Goal: Task Accomplishment & Management: Manage account settings

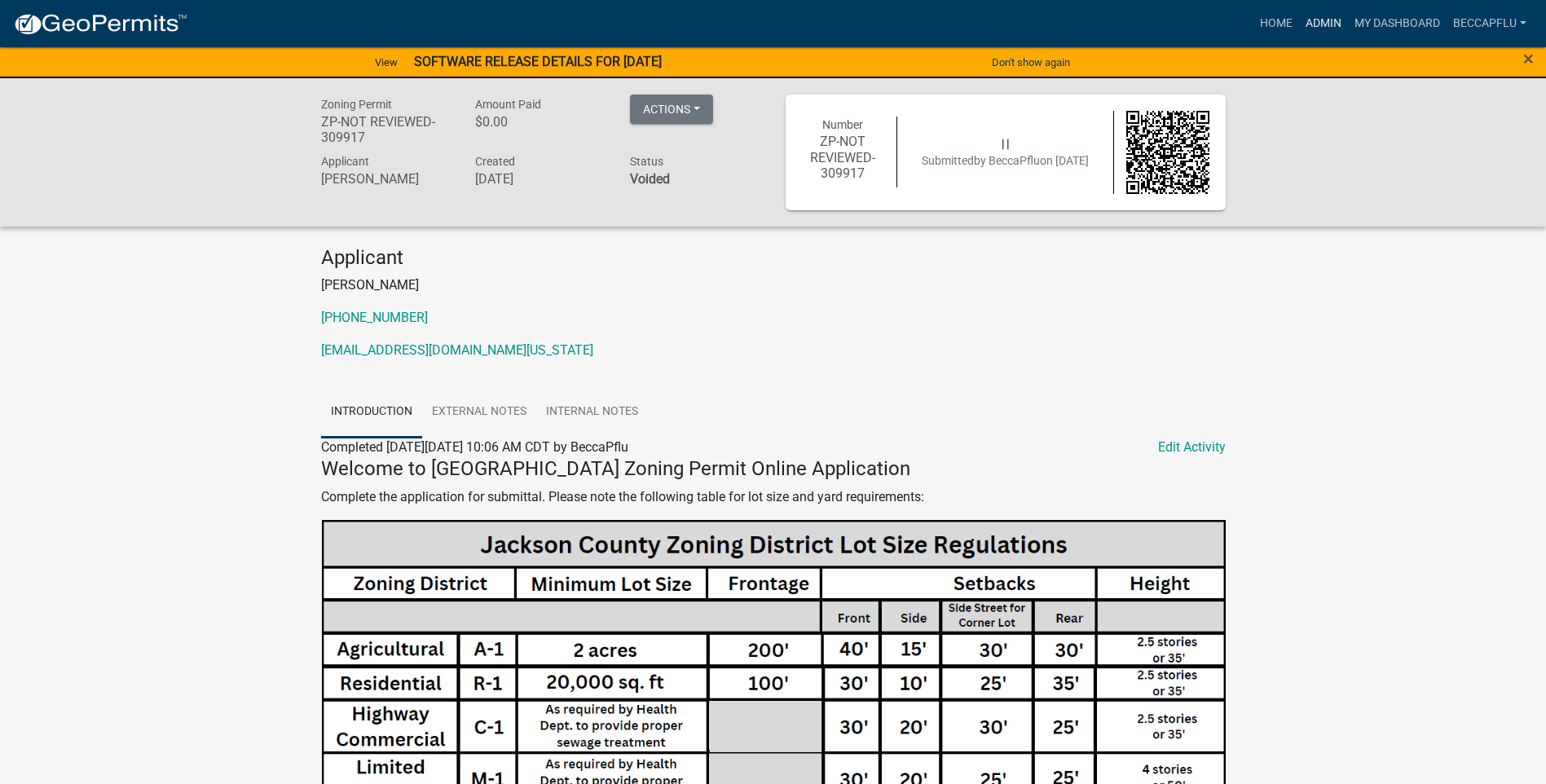
click at [1329, 18] on link "Admin" at bounding box center [1324, 24] width 49 height 31
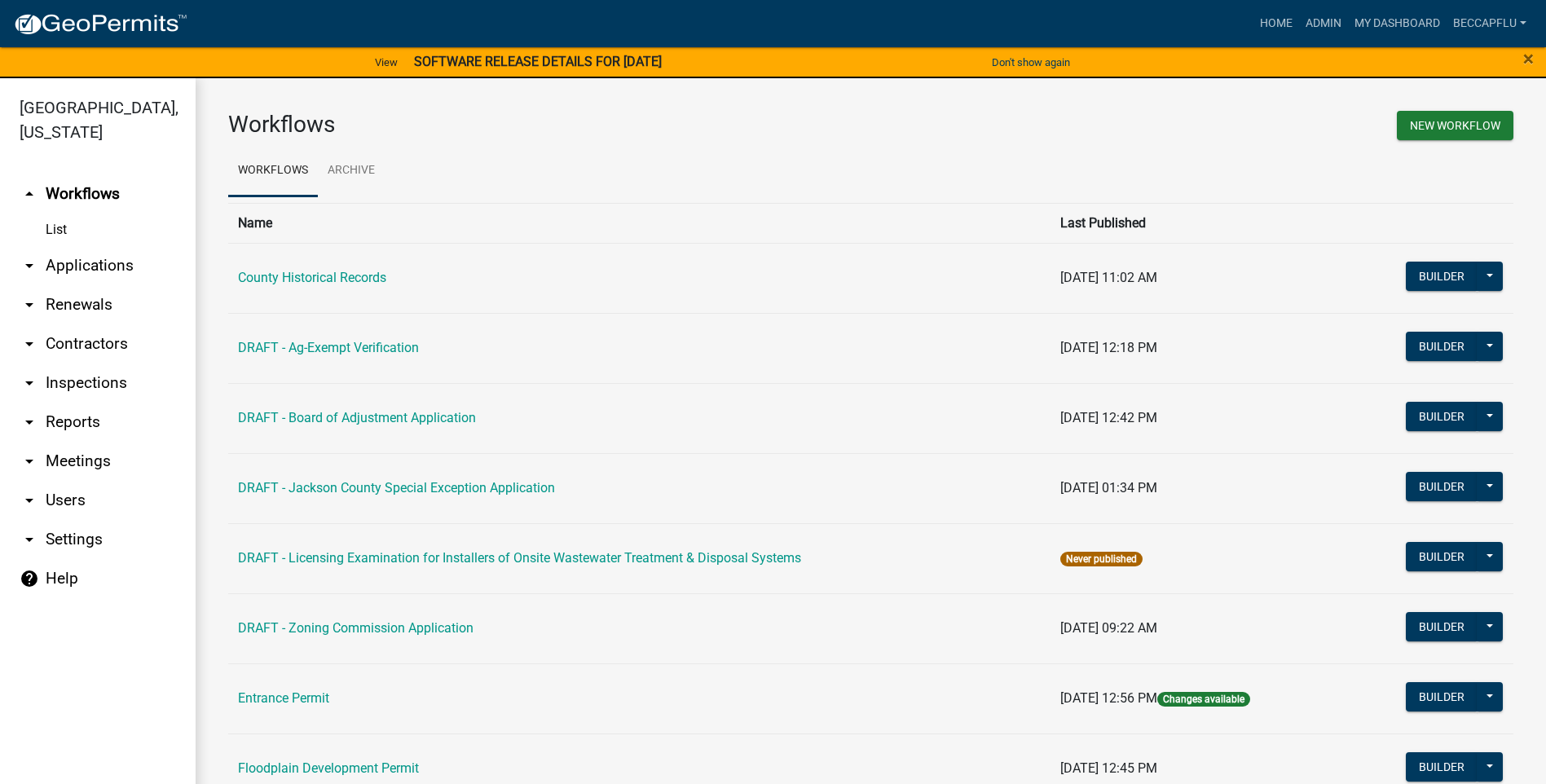
click at [84, 246] on link "arrow_drop_down Applications" at bounding box center [97, 265] width 195 height 39
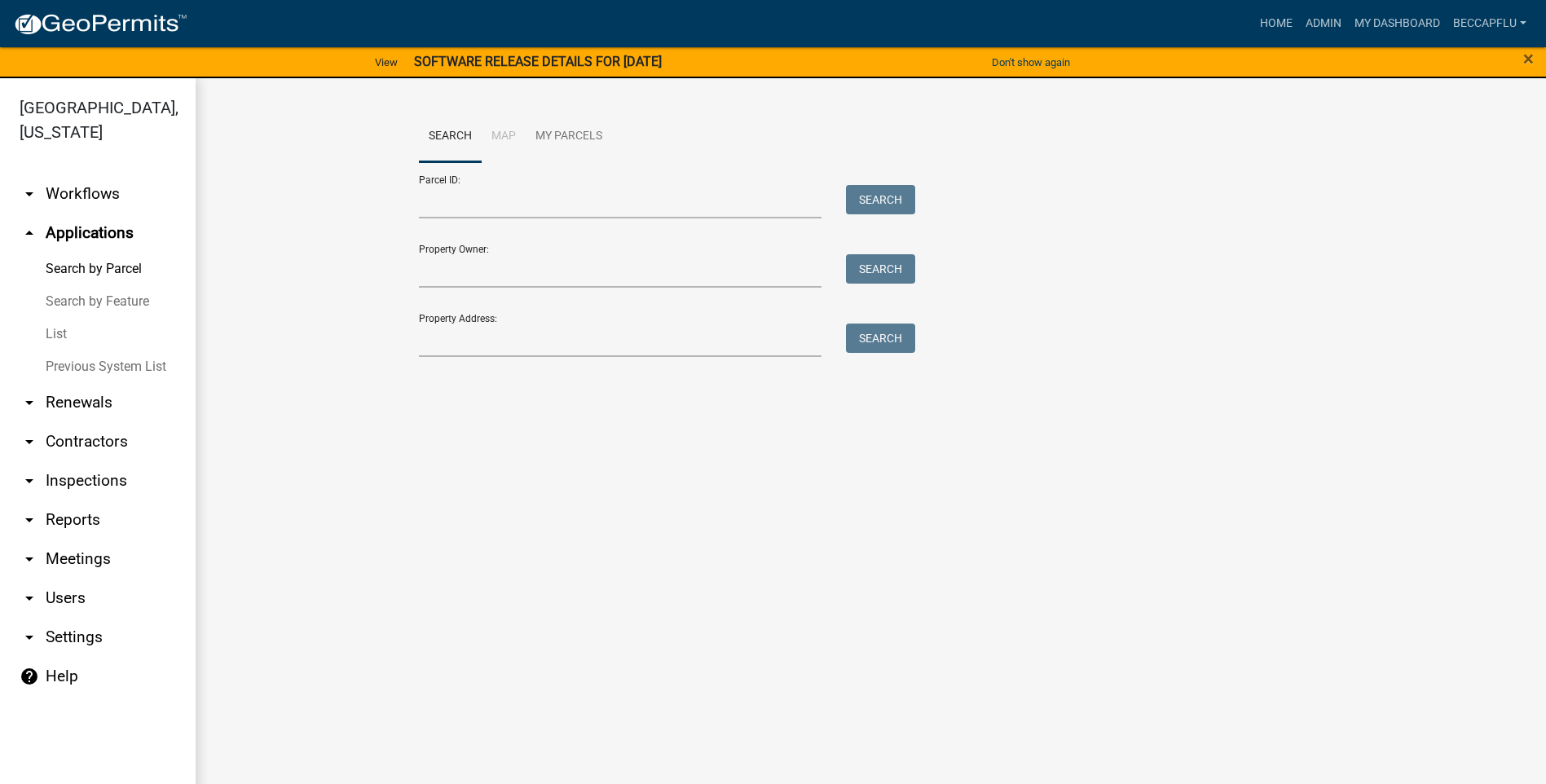
click at [59, 318] on link "List" at bounding box center [97, 334] width 195 height 33
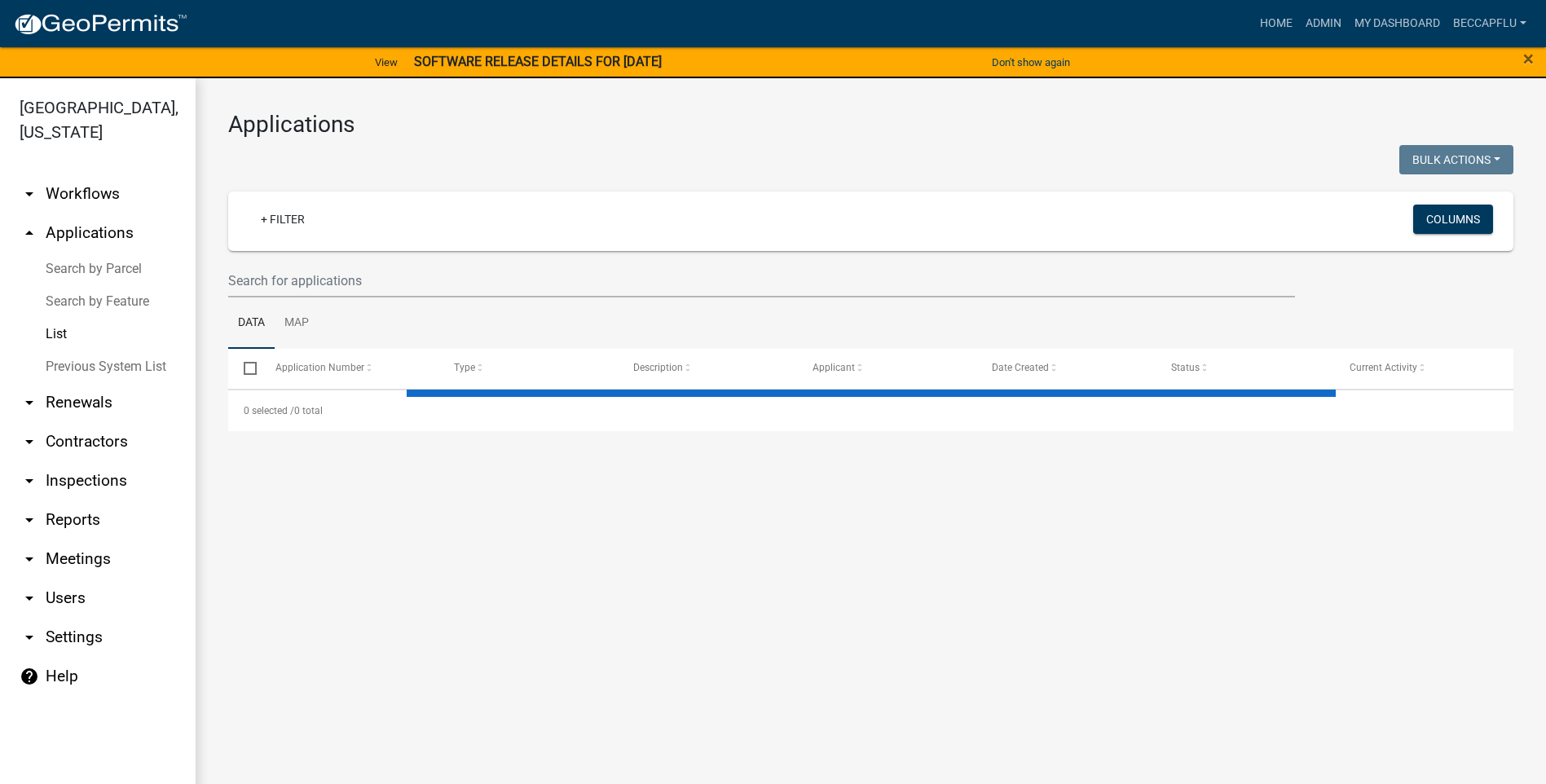
select select "3: 100"
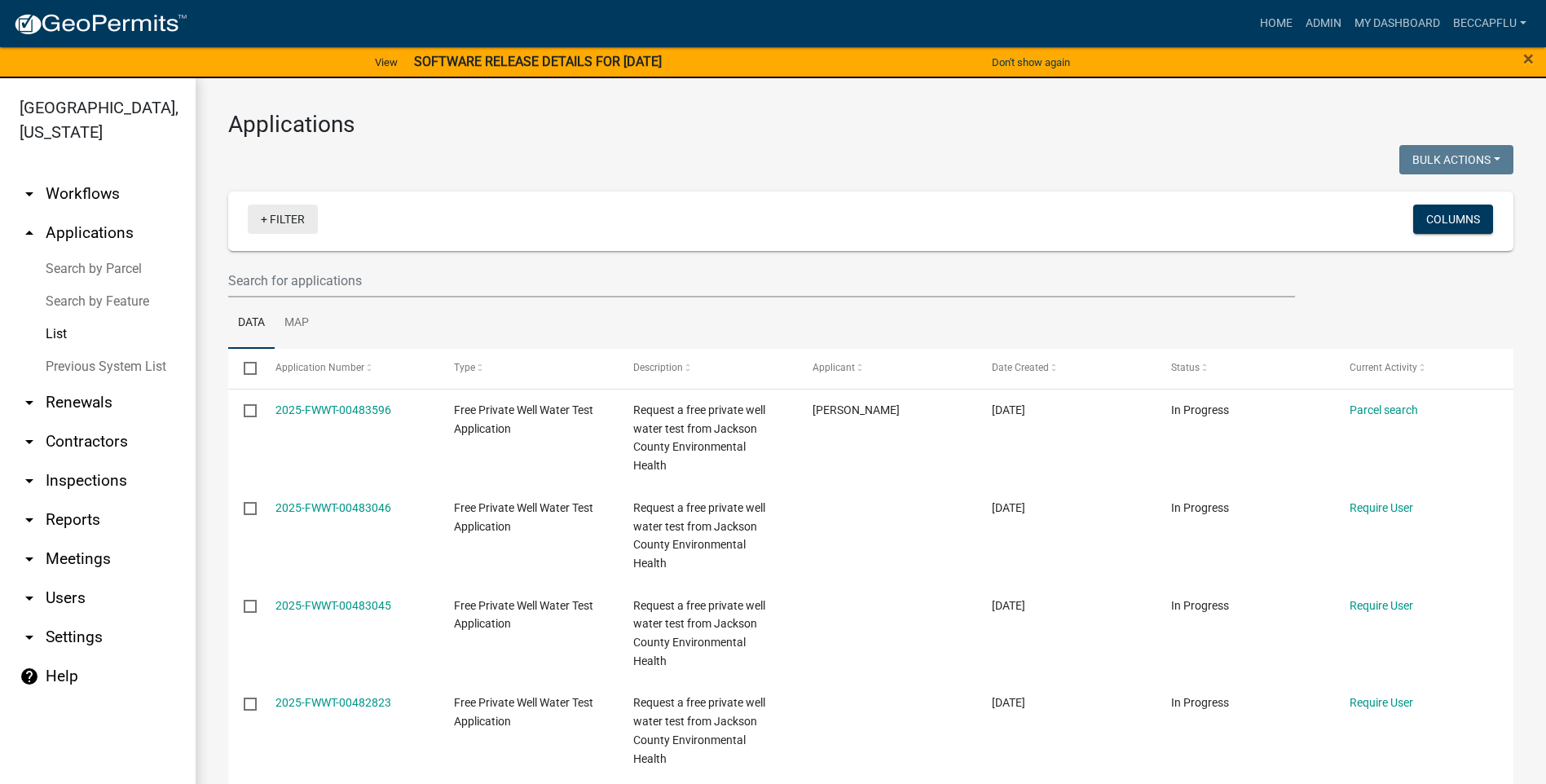
click at [283, 216] on link "+ Filter" at bounding box center [282, 219] width 70 height 29
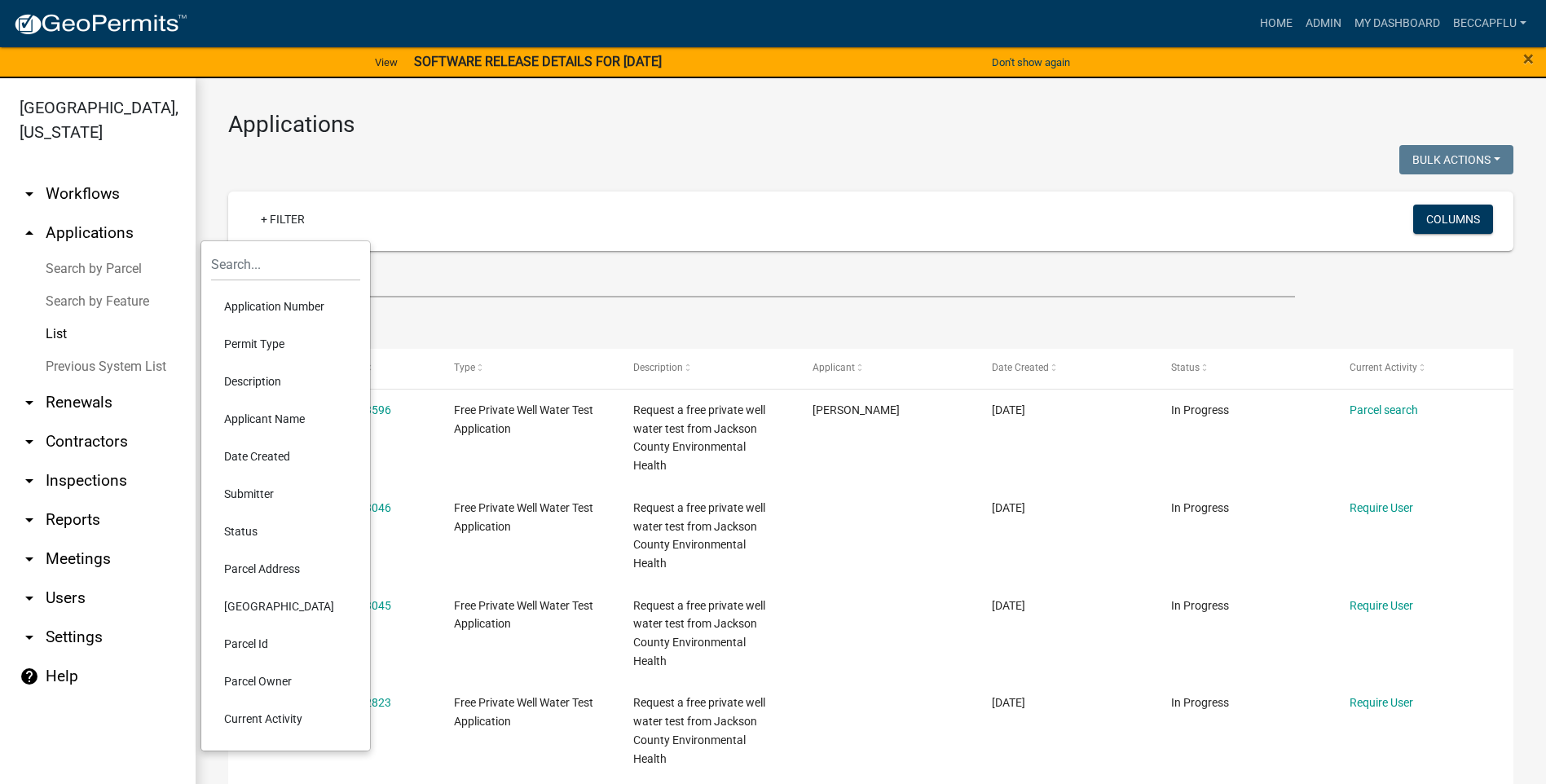
click at [258, 712] on li "Current Activity" at bounding box center [285, 718] width 149 height 37
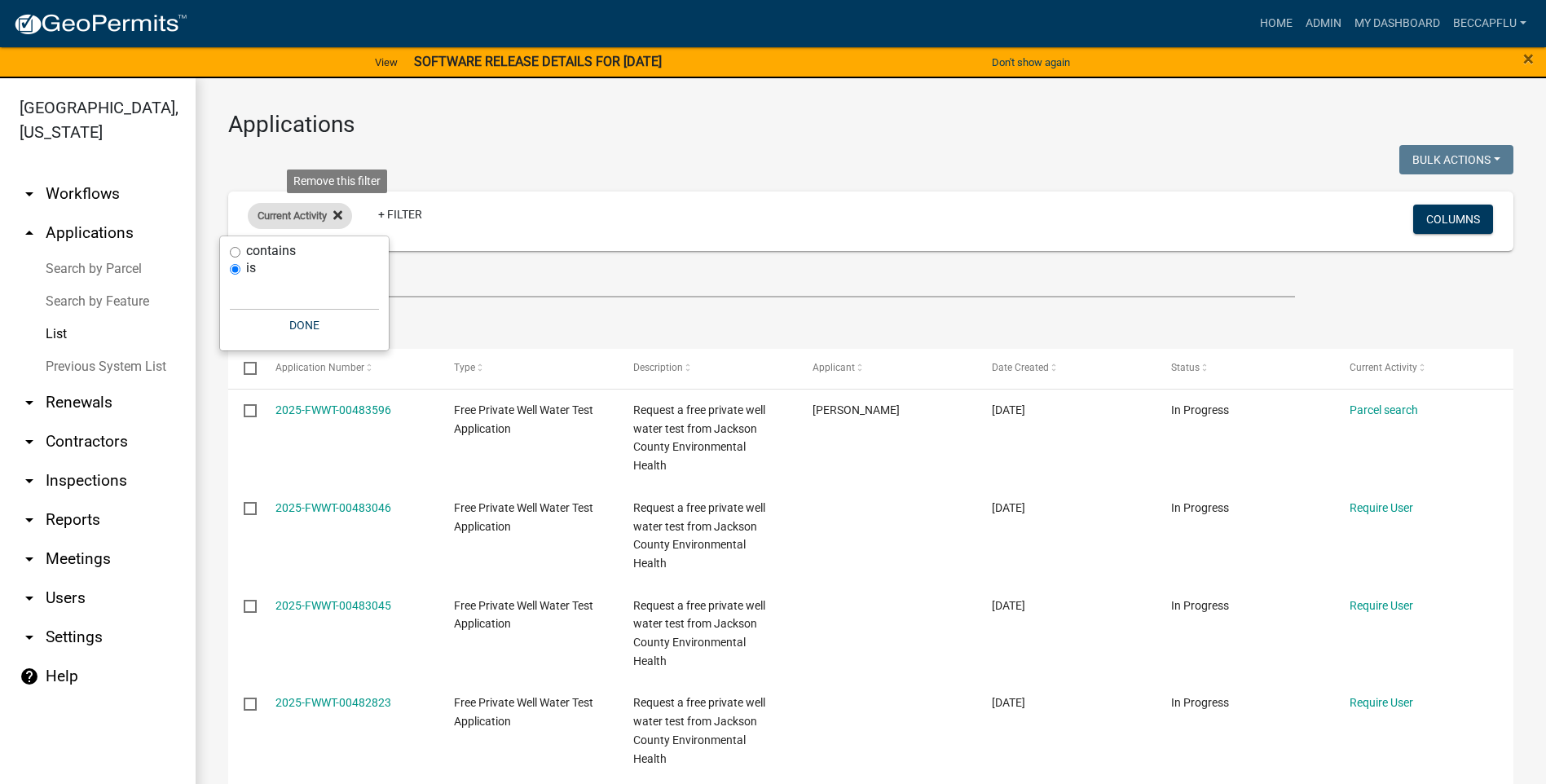
click at [337, 215] on icon at bounding box center [338, 215] width 9 height 13
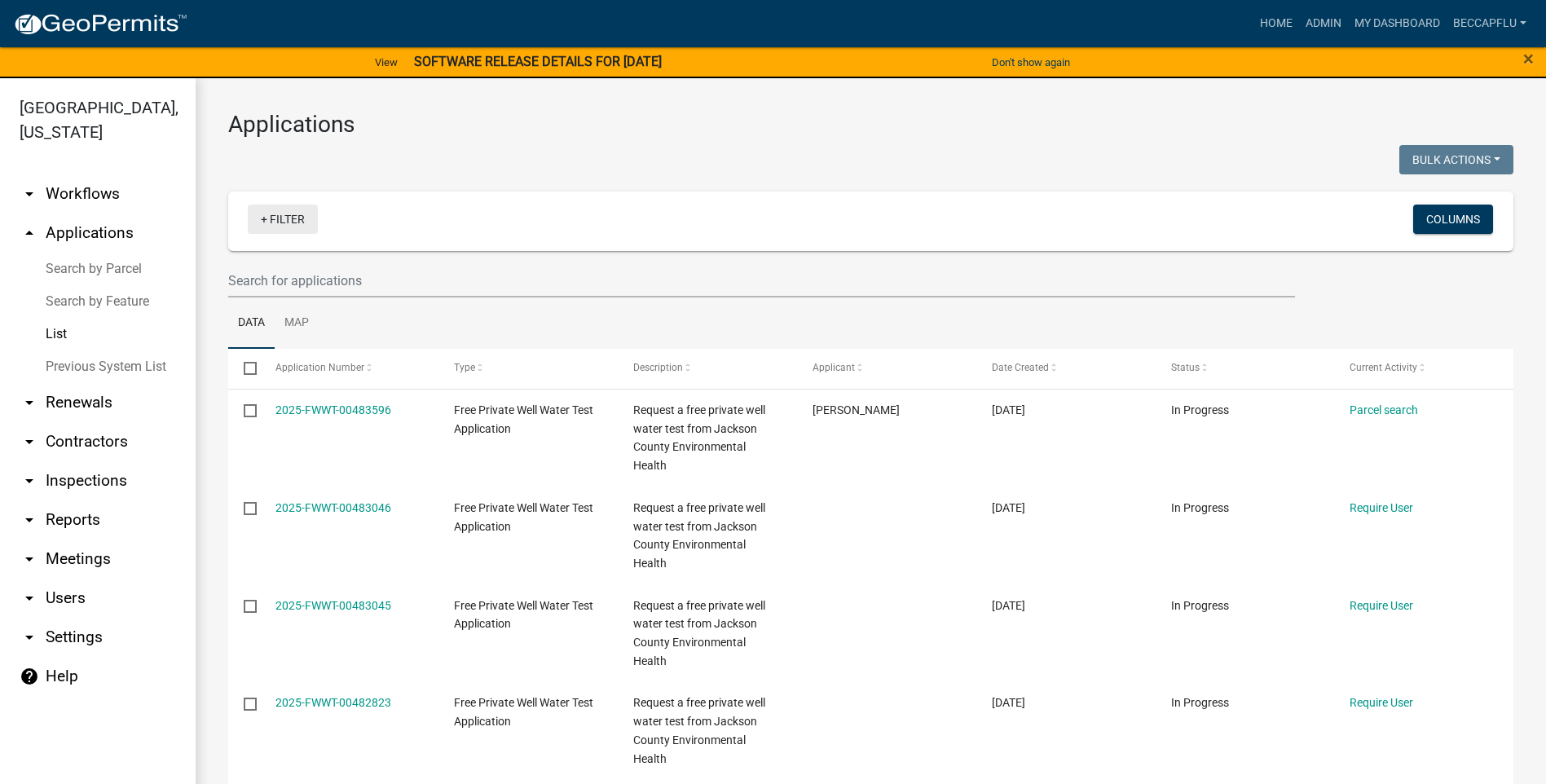
click at [285, 219] on link "+ Filter" at bounding box center [282, 219] width 70 height 29
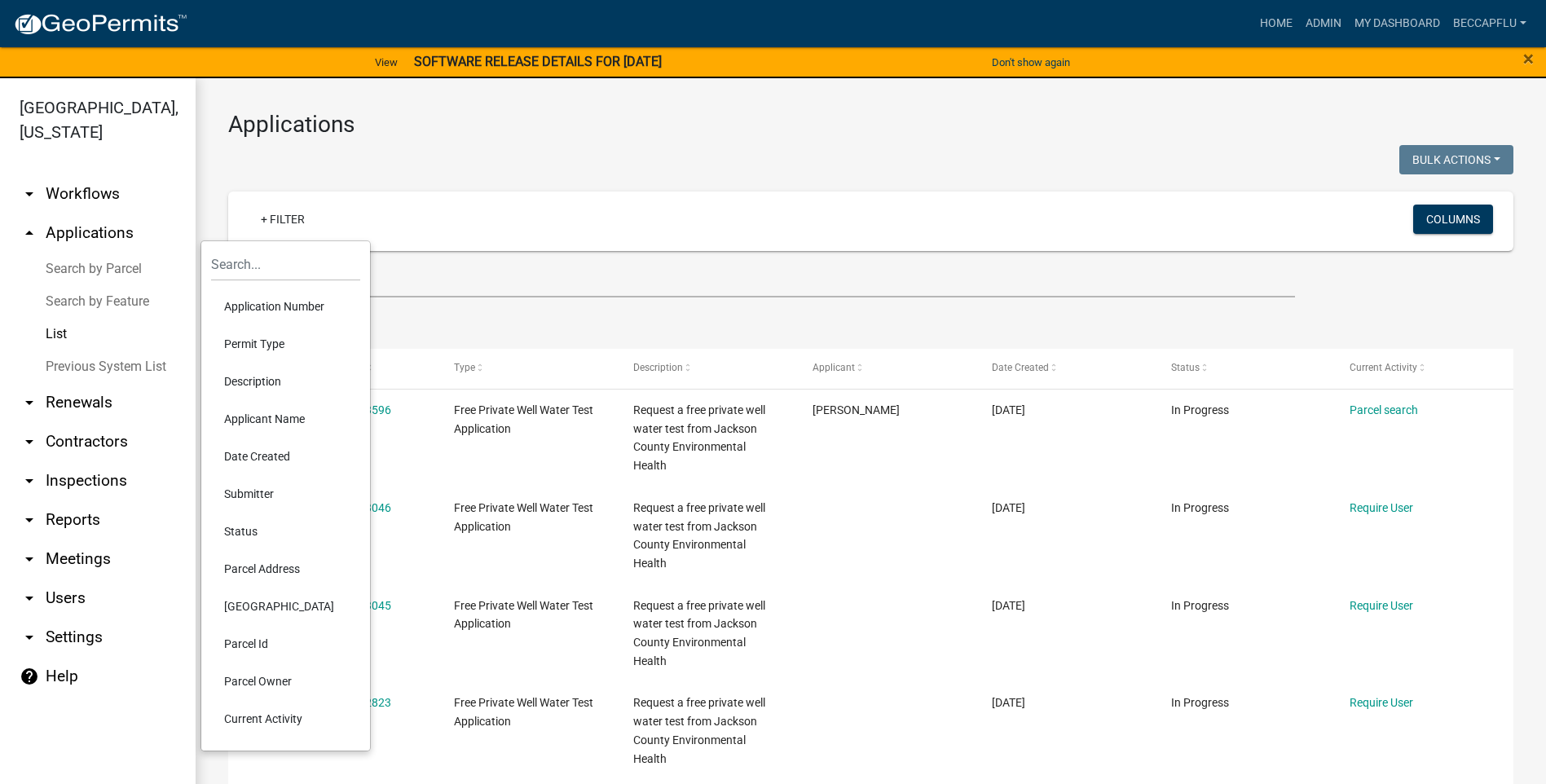
click at [269, 336] on li "Permit Type" at bounding box center [285, 343] width 149 height 37
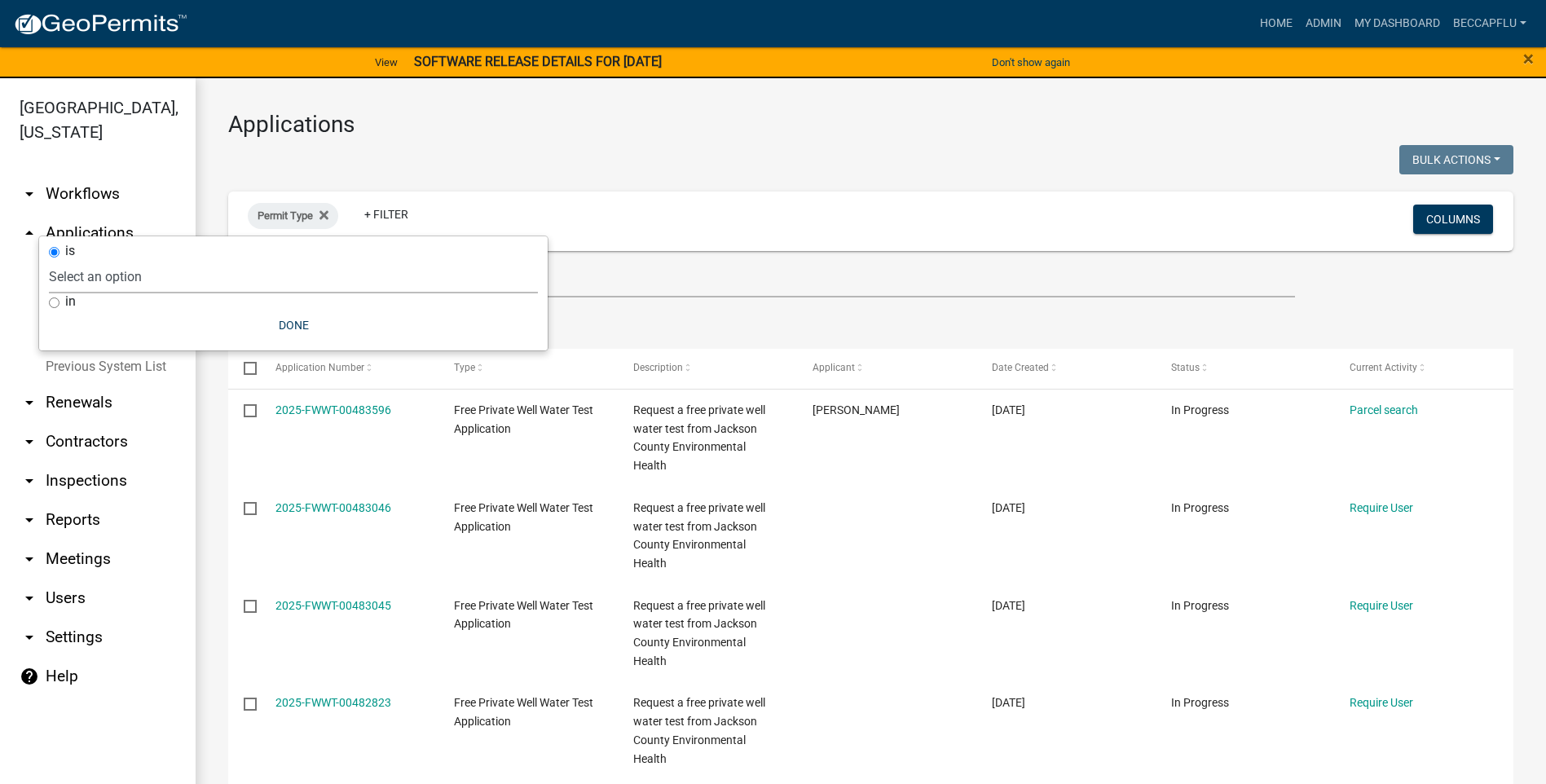
click at [123, 277] on select "Select an option County Historical Records DRAFT - Ag-Exempt Verification DRAFT…" at bounding box center [293, 276] width 489 height 34
select select "00c8d5c9-54c6-4a9d-979b-504790a05259"
click at [87, 260] on select "Select an option County Historical Records DRAFT - Ag-Exempt Verification DRAFT…" at bounding box center [293, 276] width 489 height 34
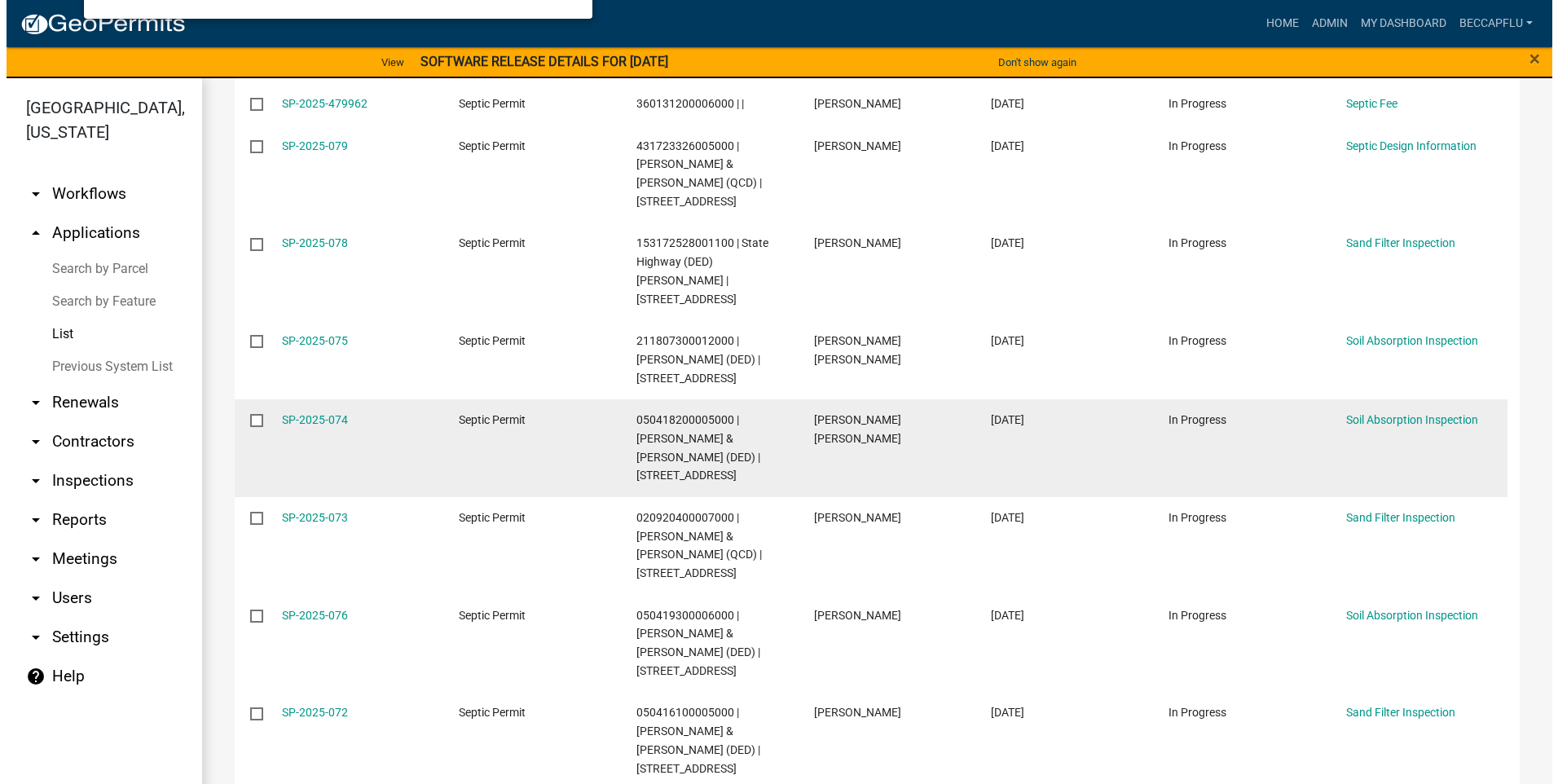
scroll to position [387, 0]
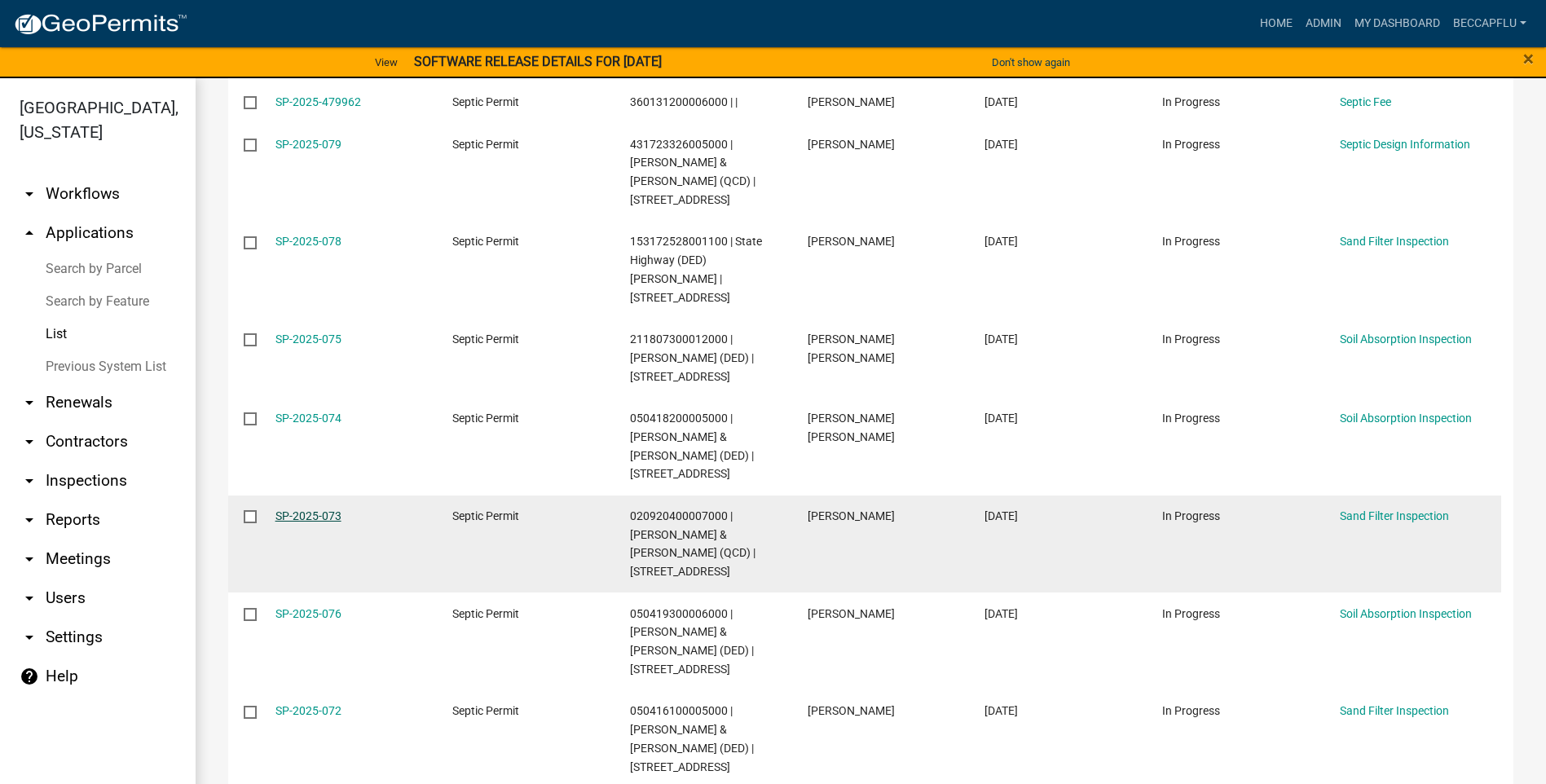
click at [332, 509] on link "SP-2025-073" at bounding box center [308, 515] width 66 height 13
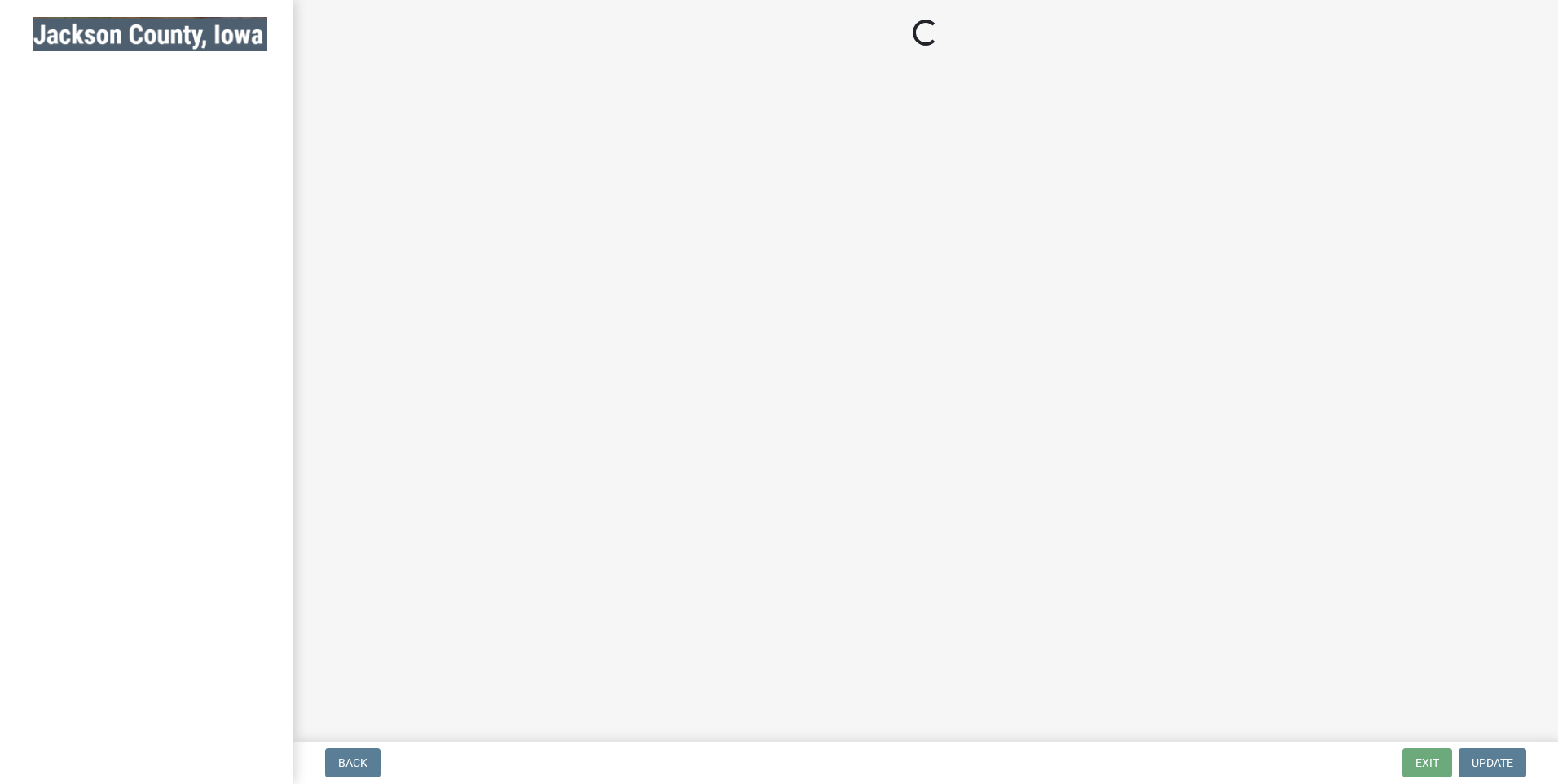
select select "8b01e099-4a24-4825-befa-1c944ae133b5"
select select "a3873a1b-6e26-41c8-b1e9-189df5d0ae8c"
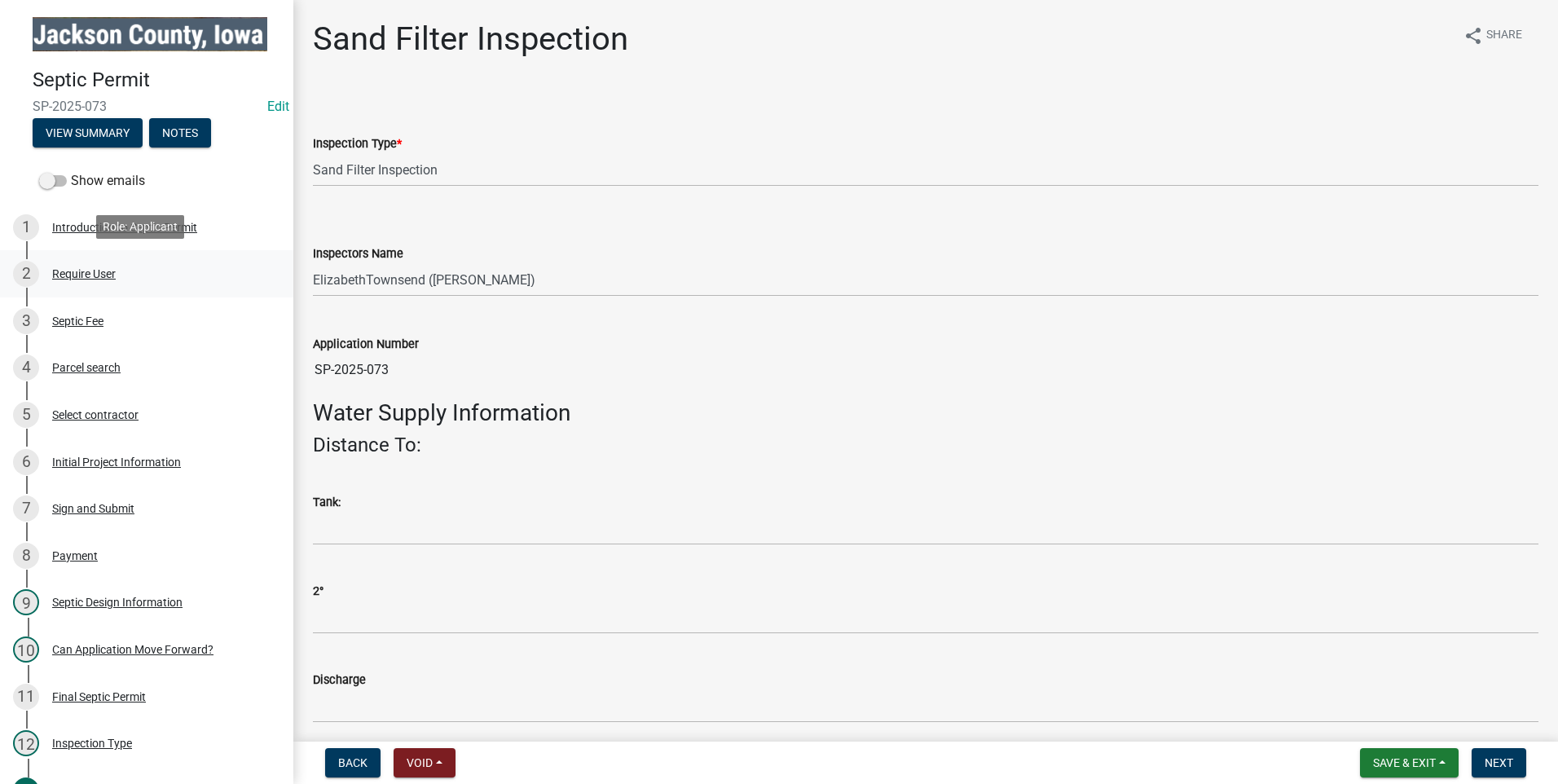
click at [80, 268] on div "Require User" at bounding box center [84, 273] width 64 height 12
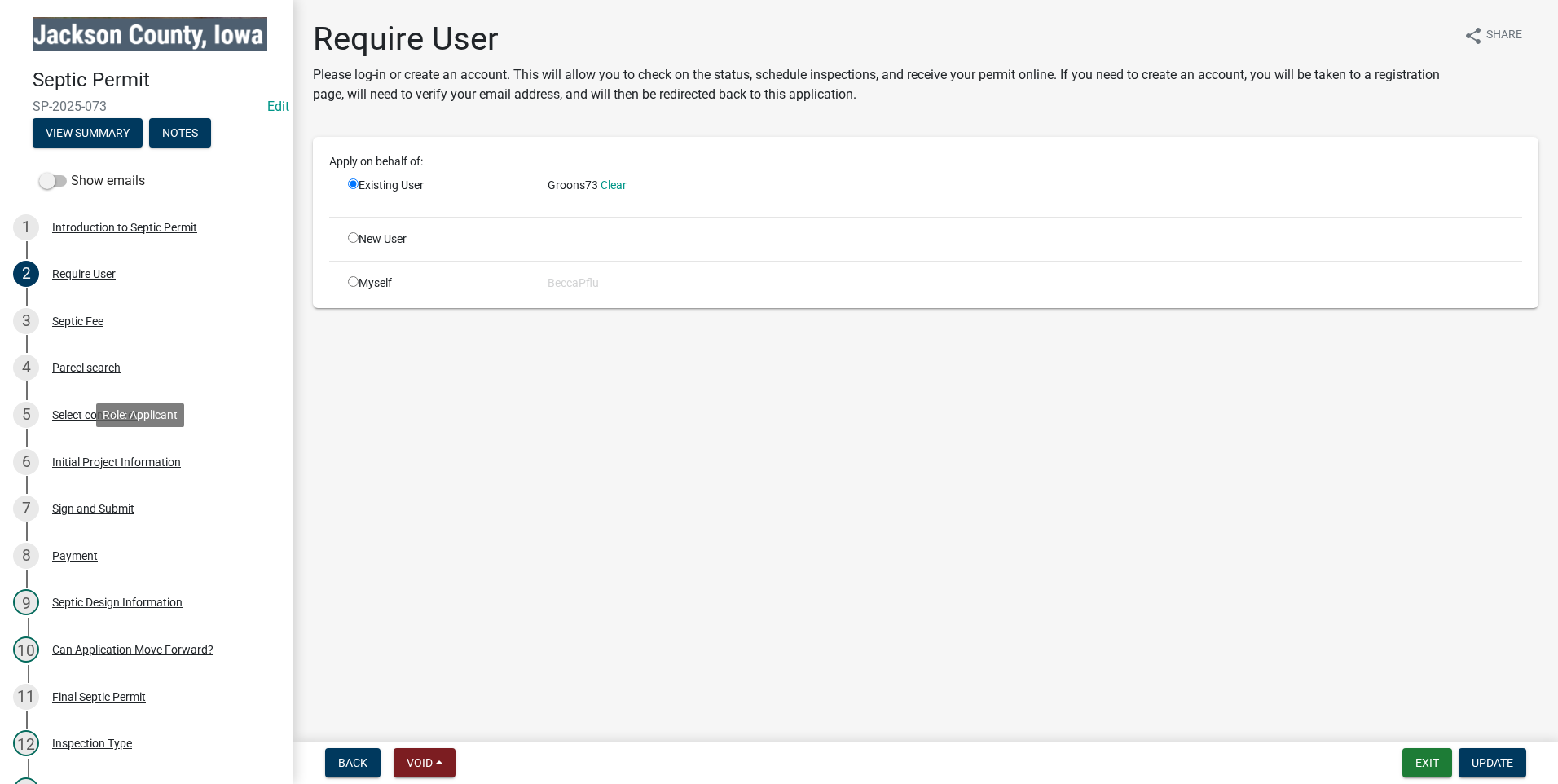
click at [115, 460] on div "Initial Project Information" at bounding box center [116, 462] width 129 height 12
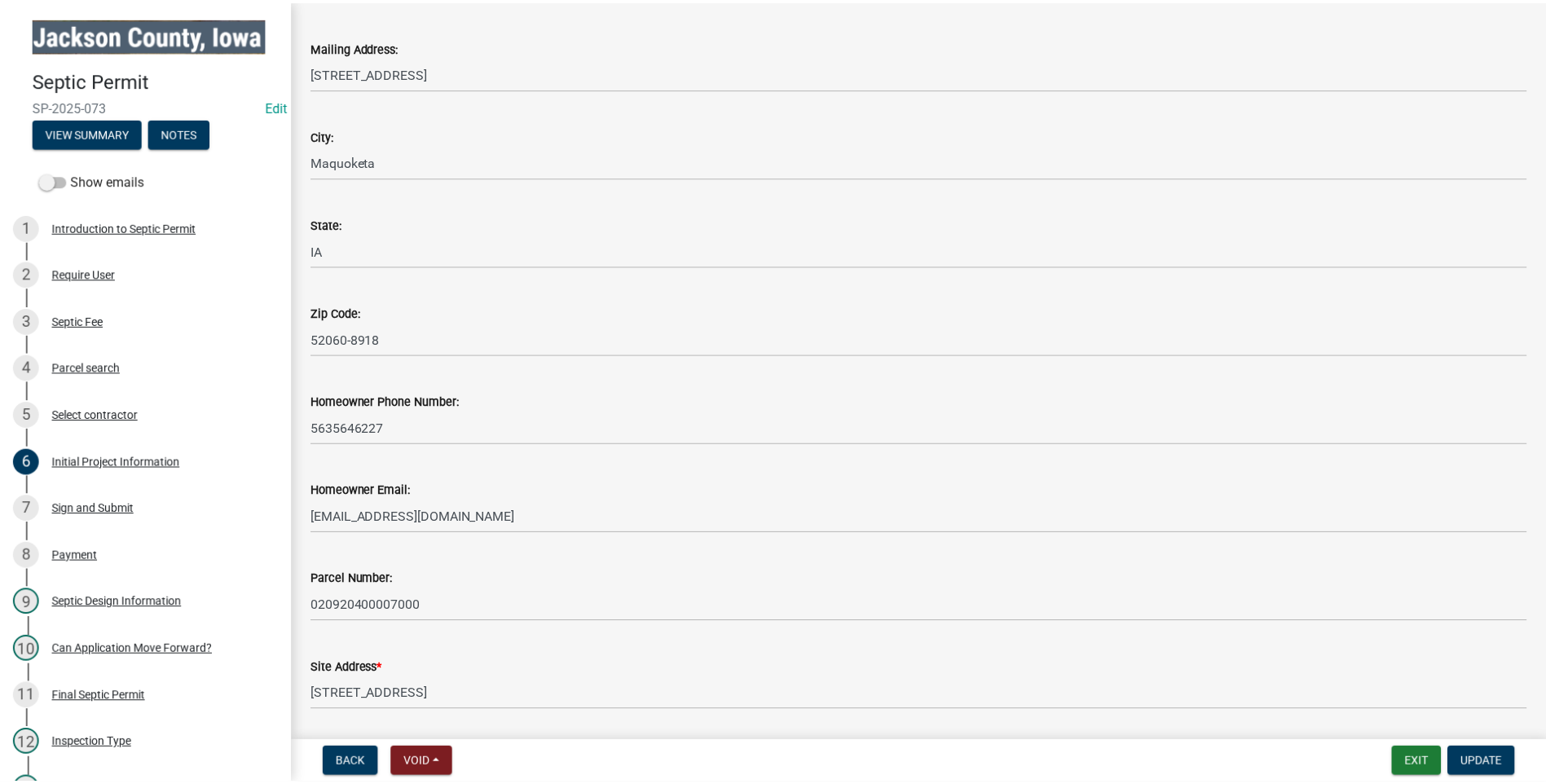
scroll to position [347, 0]
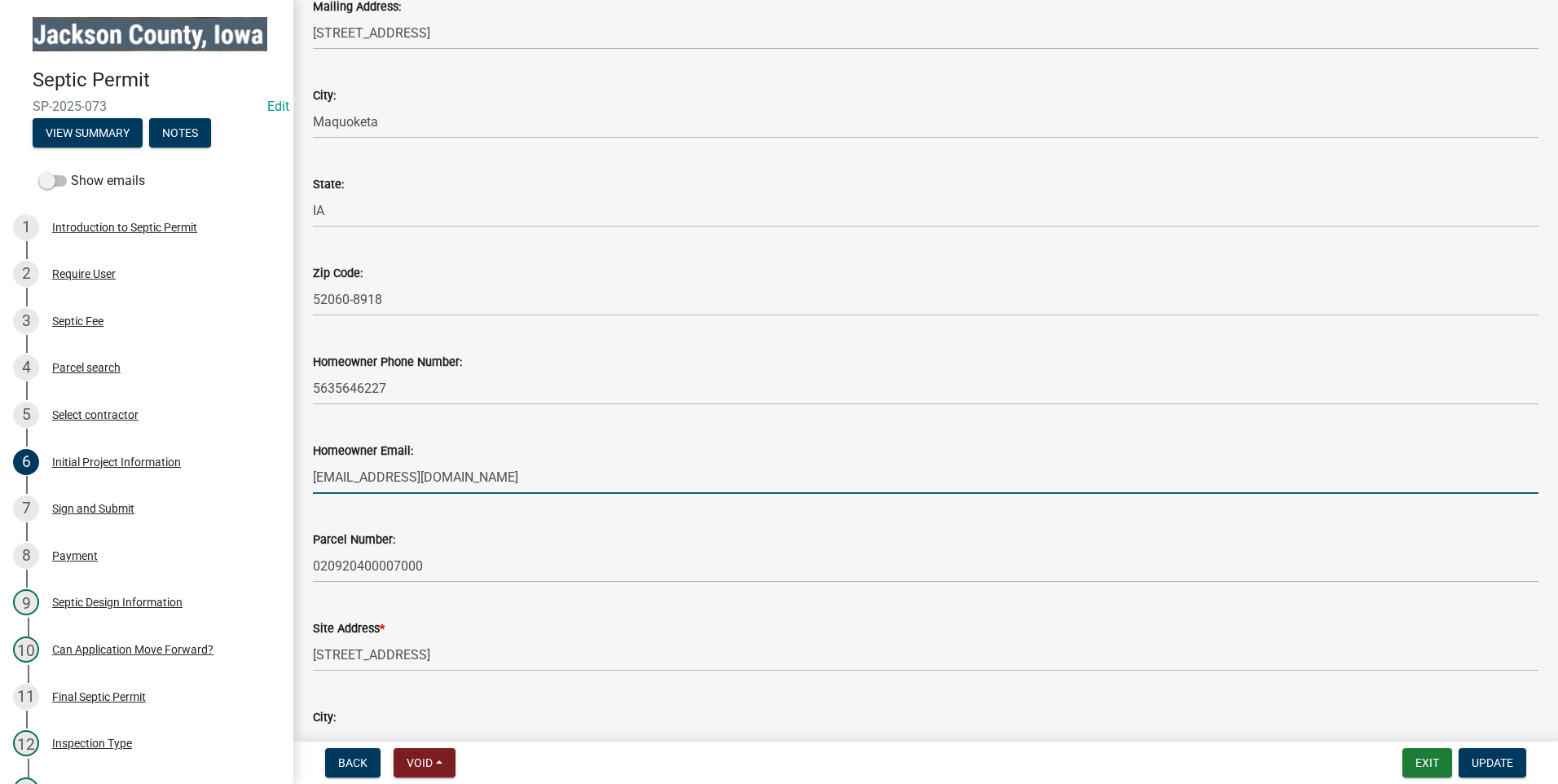
drag, startPoint x: 461, startPoint y: 474, endPoint x: 316, endPoint y: 473, distance: 145.0
click at [316, 473] on input "[EMAIL_ADDRESS][DOMAIN_NAME]" at bounding box center [926, 476] width 1226 height 34
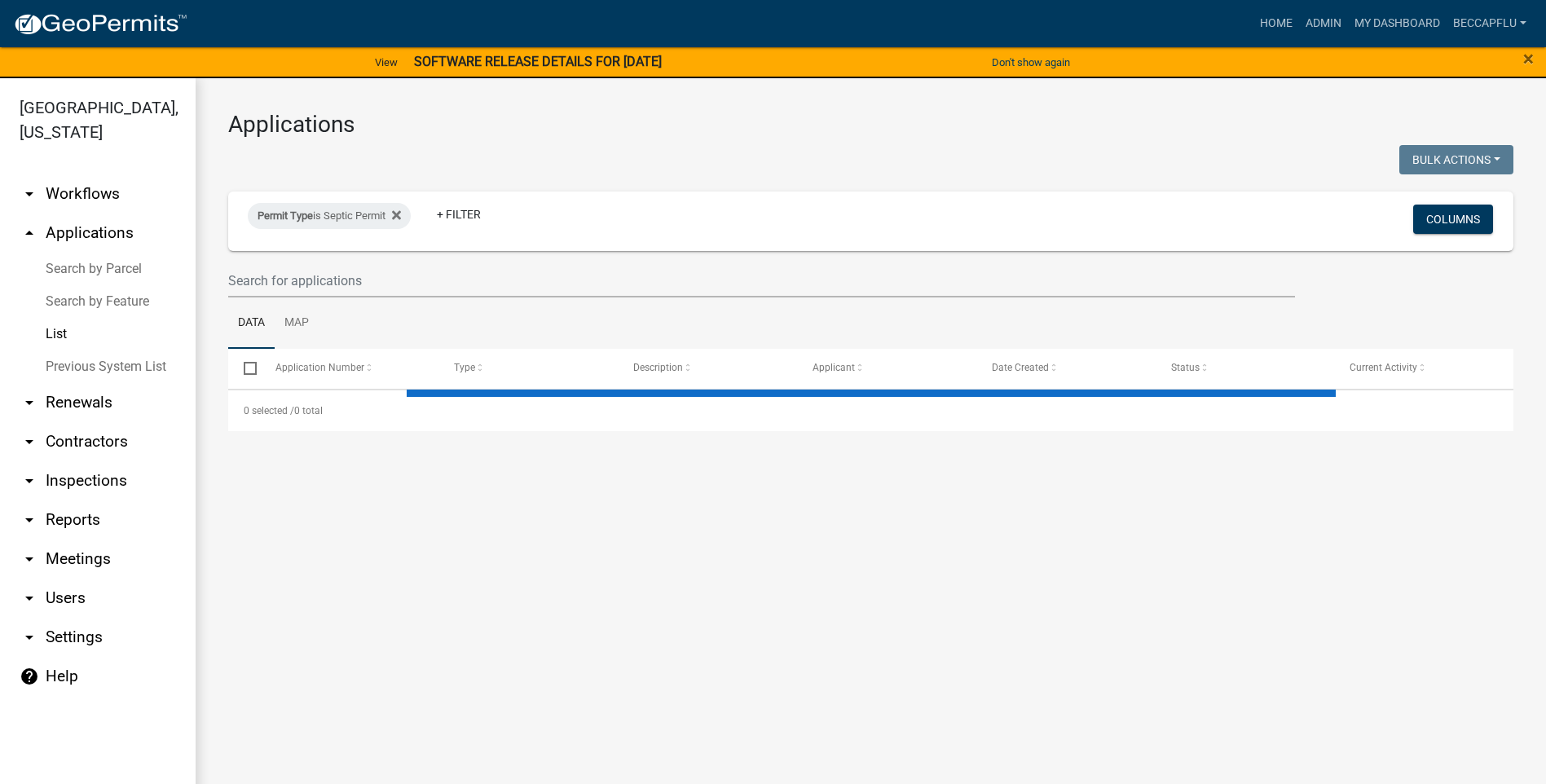
select select "3: 100"
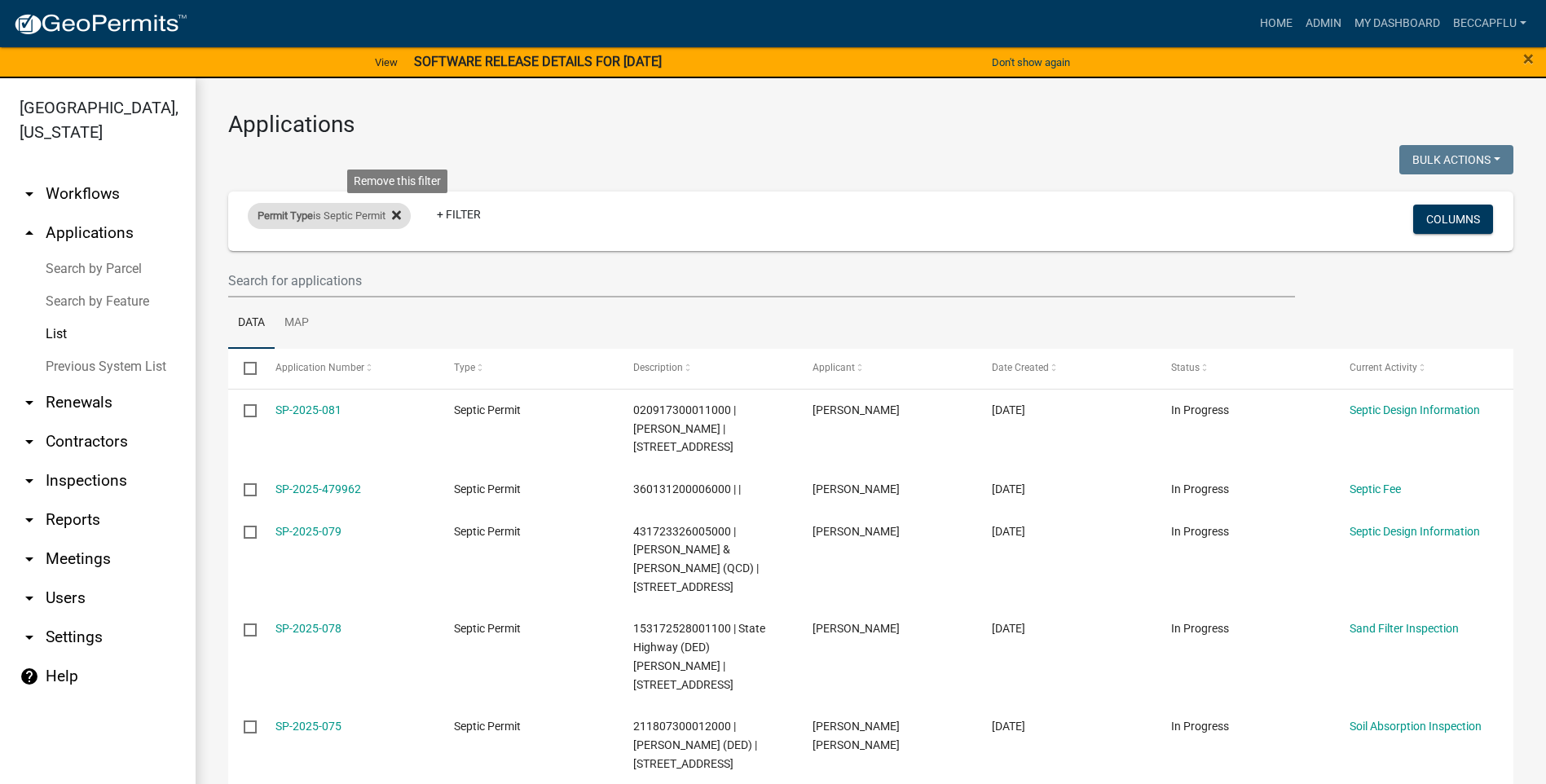
click at [401, 210] on icon at bounding box center [397, 215] width 9 height 13
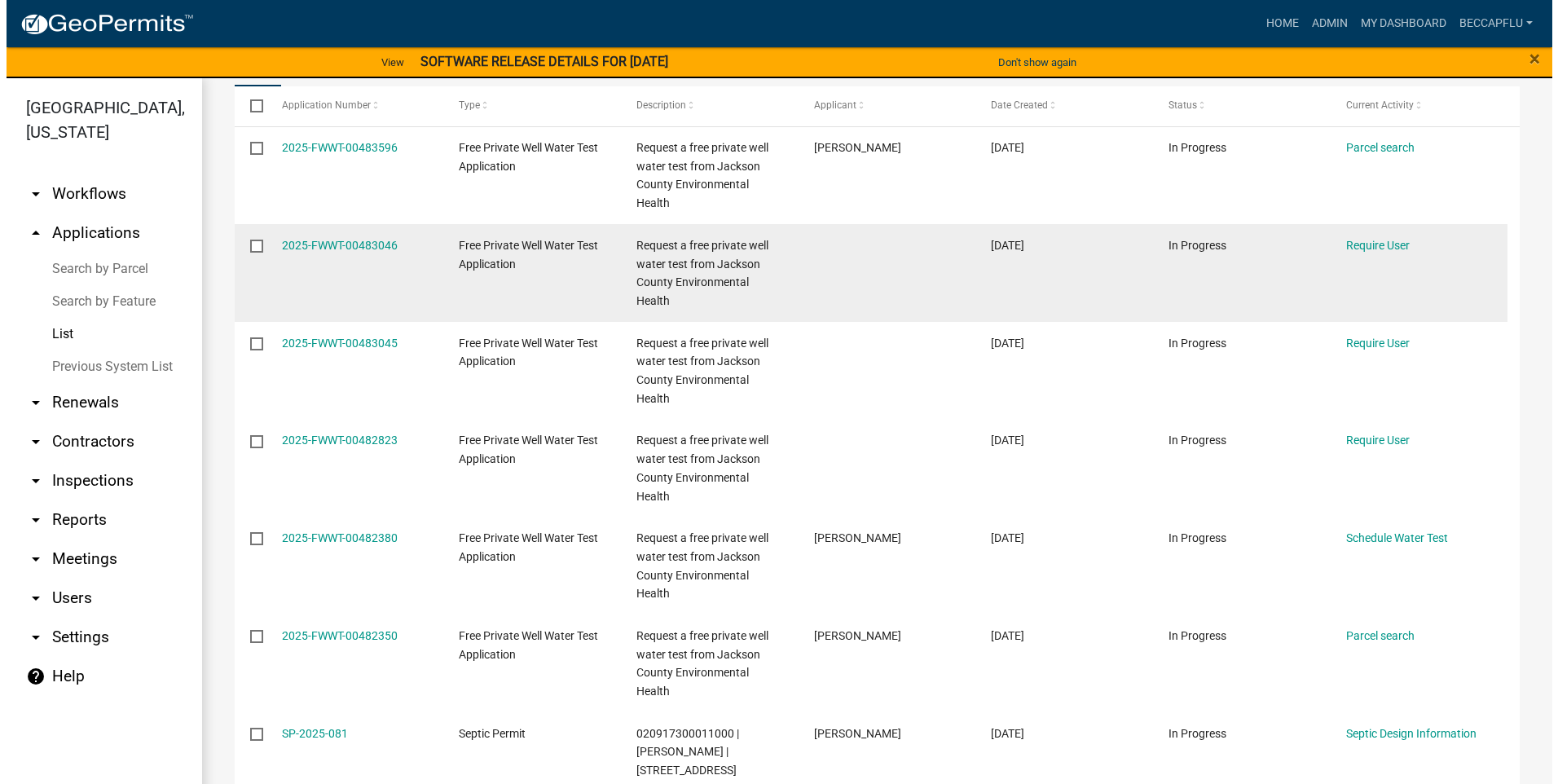
scroll to position [326, 0]
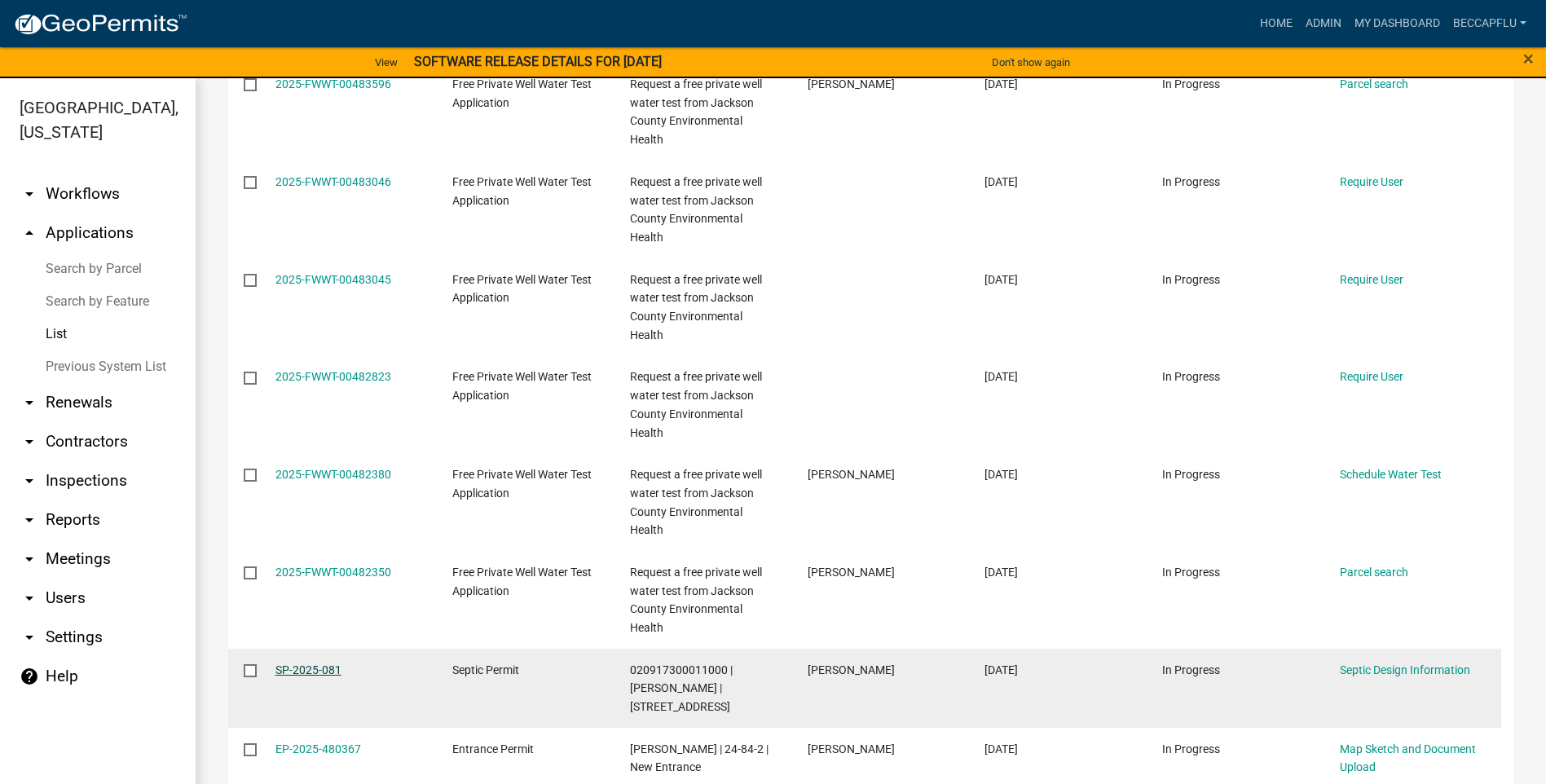
click at [299, 667] on link "SP-2025-081" at bounding box center [308, 670] width 66 height 13
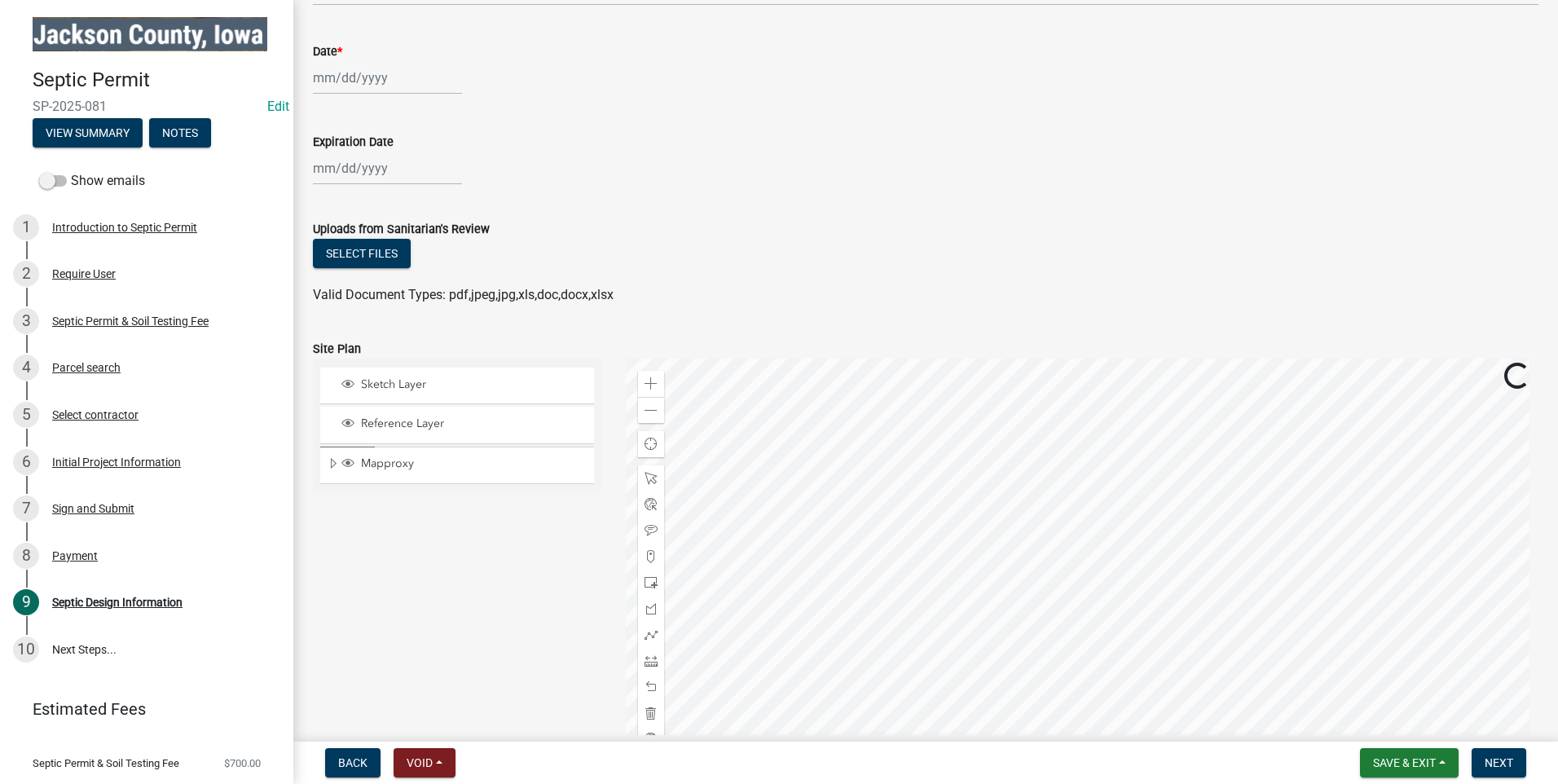
scroll to position [2220, 0]
